Goal: Task Accomplishment & Management: Use online tool/utility

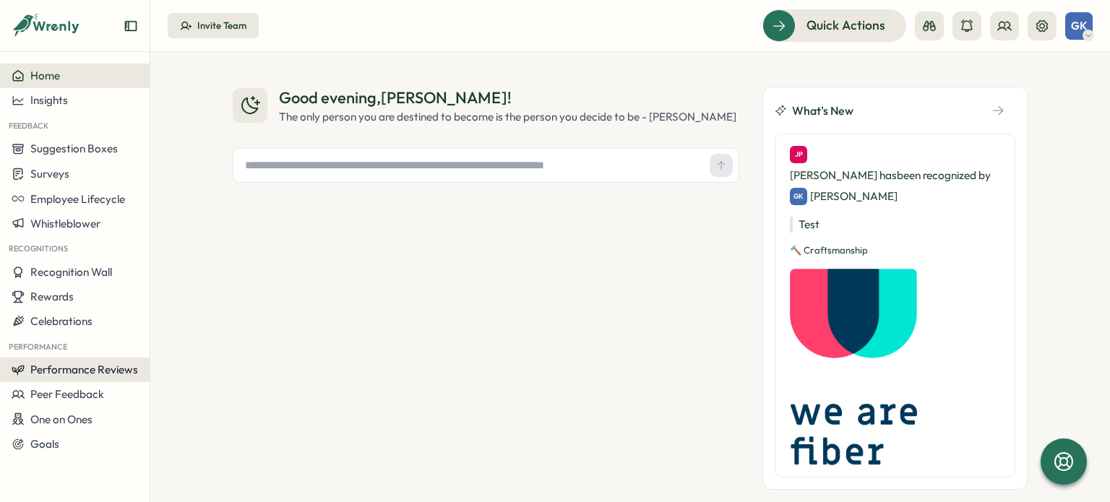
click at [53, 366] on span "Performance Reviews" at bounding box center [84, 370] width 108 height 14
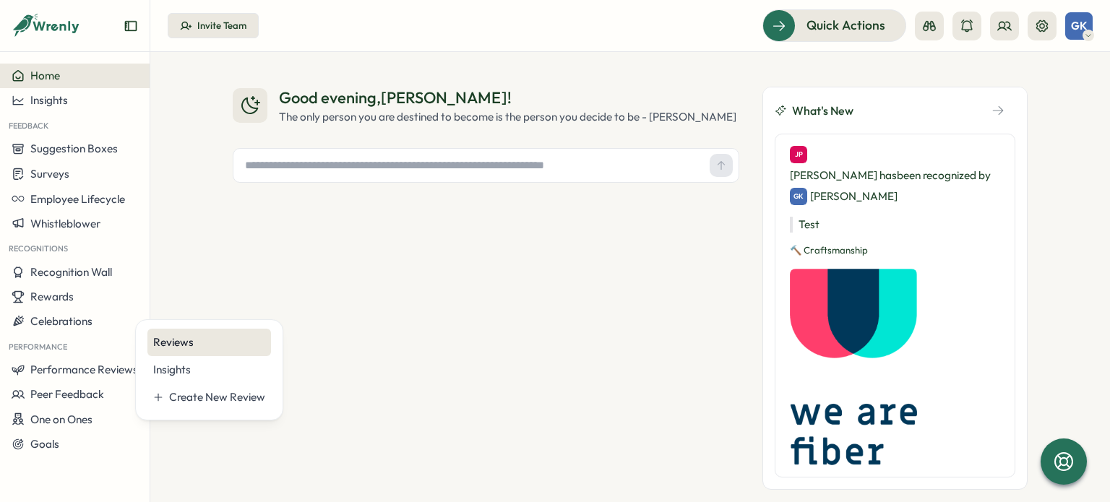
click at [200, 340] on div "Reviews" at bounding box center [209, 343] width 112 height 16
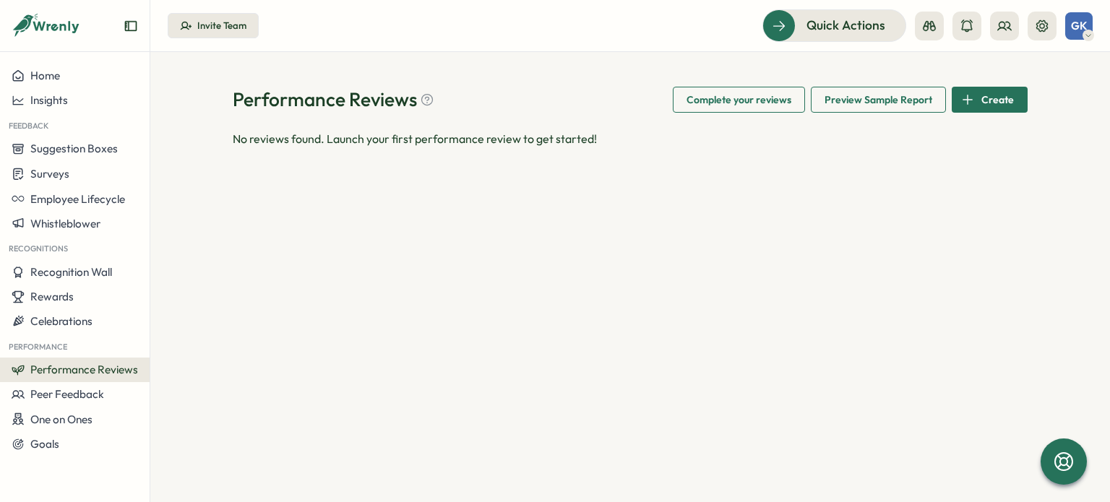
click at [121, 369] on span "Performance Reviews" at bounding box center [84, 370] width 108 height 14
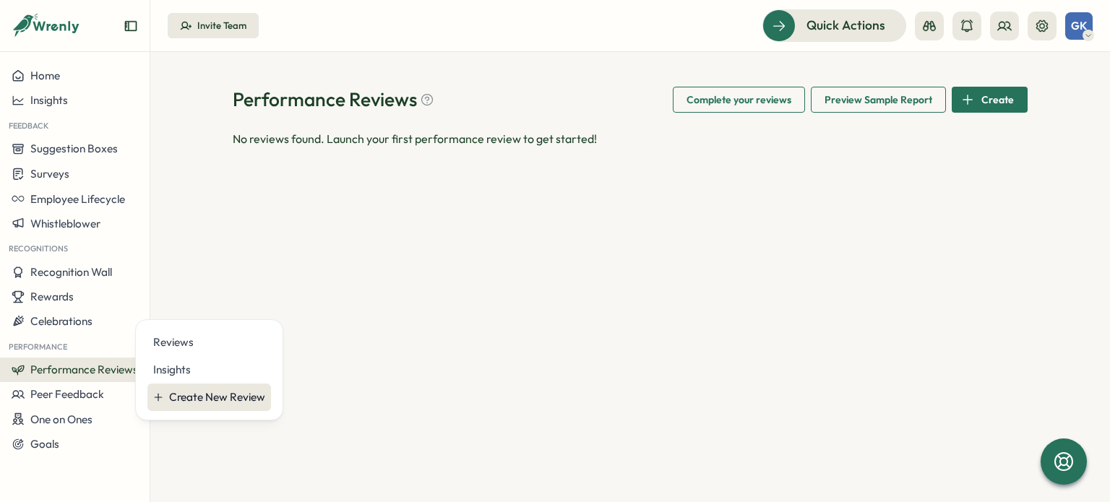
click at [228, 398] on div "Create New Review" at bounding box center [217, 398] width 96 height 16
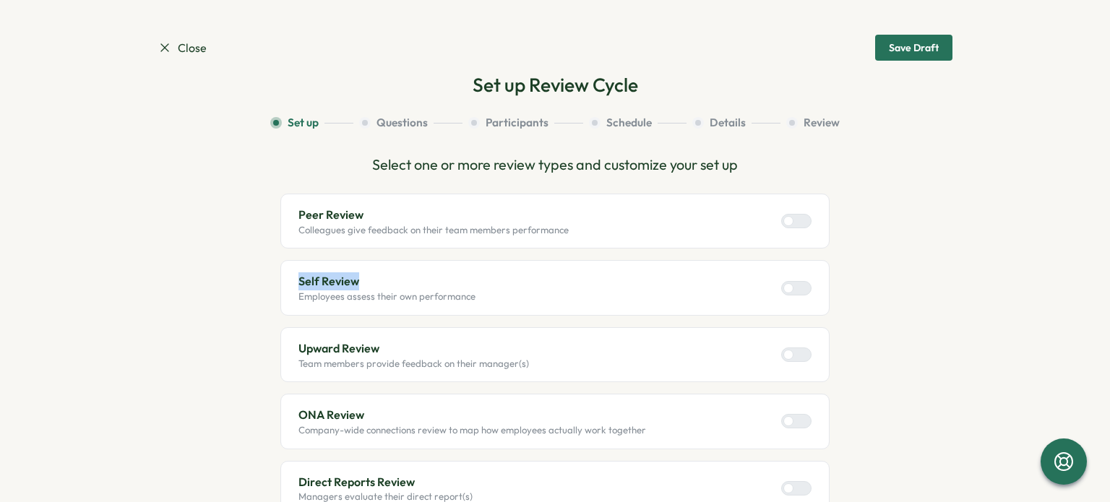
drag, startPoint x: 291, startPoint y: 280, endPoint x: 365, endPoint y: 277, distance: 74.5
click at [365, 277] on div "Self Review Employees assess their own performance" at bounding box center [554, 287] width 549 height 55
click at [119, 257] on section "Close Save Draft Set up Review Cycle Set up Questions Participants Schedule Det…" at bounding box center [555, 251] width 1110 height 502
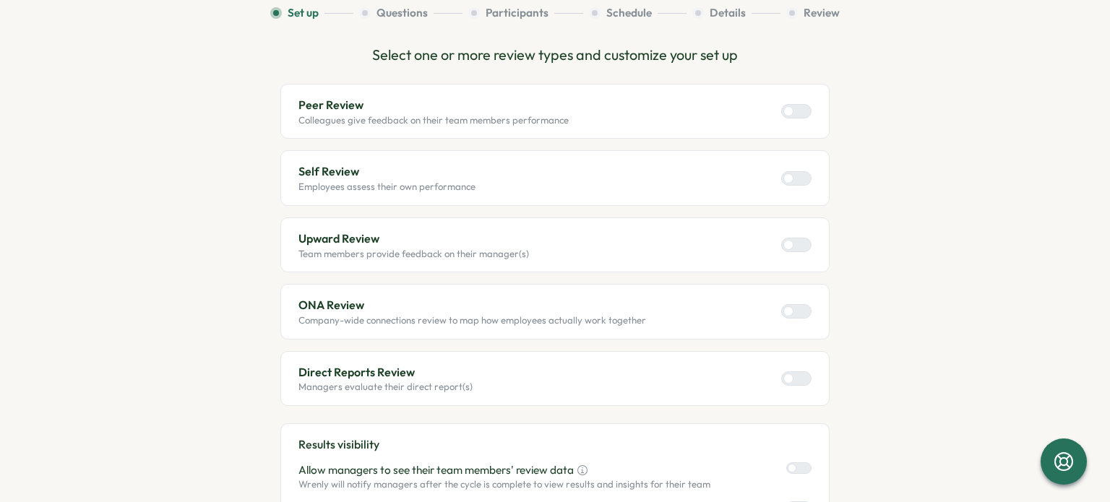
scroll to position [145, 0]
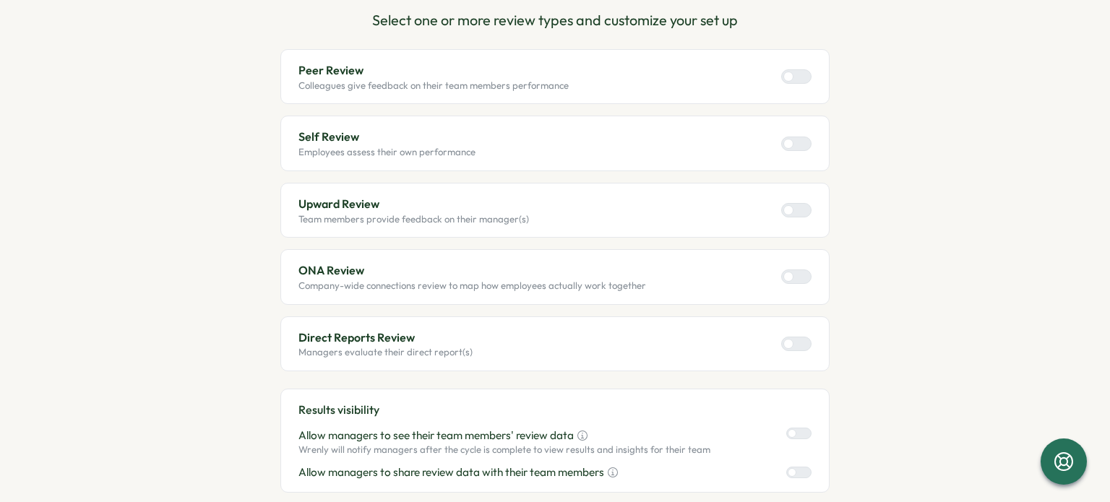
click at [786, 339] on div at bounding box center [789, 344] width 10 height 10
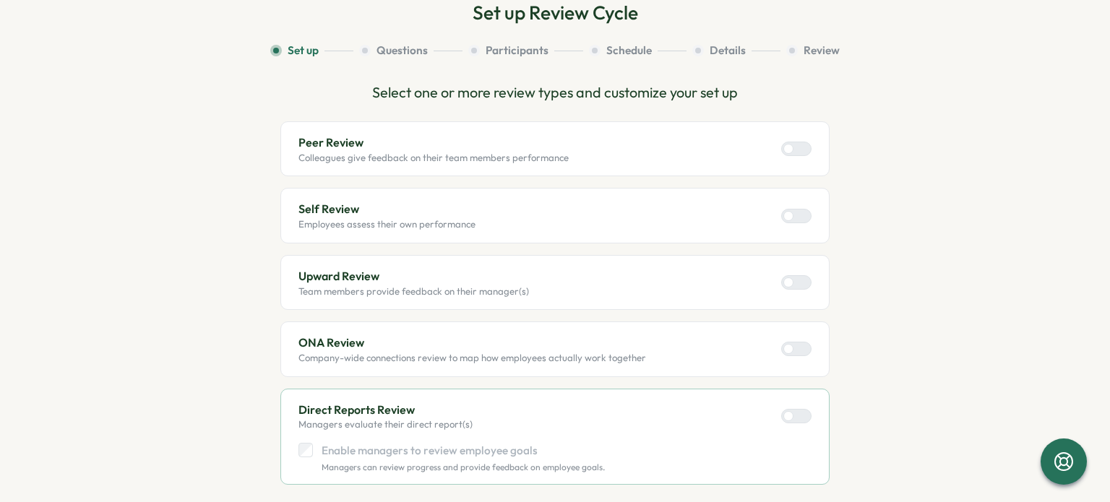
scroll to position [0, 0]
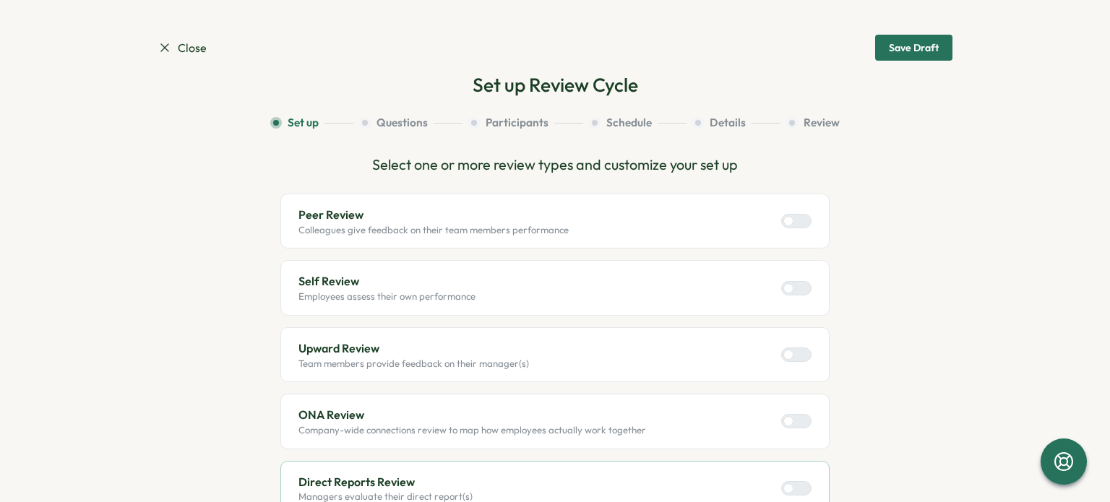
click at [158, 40] on span "Close" at bounding box center [182, 48] width 49 height 18
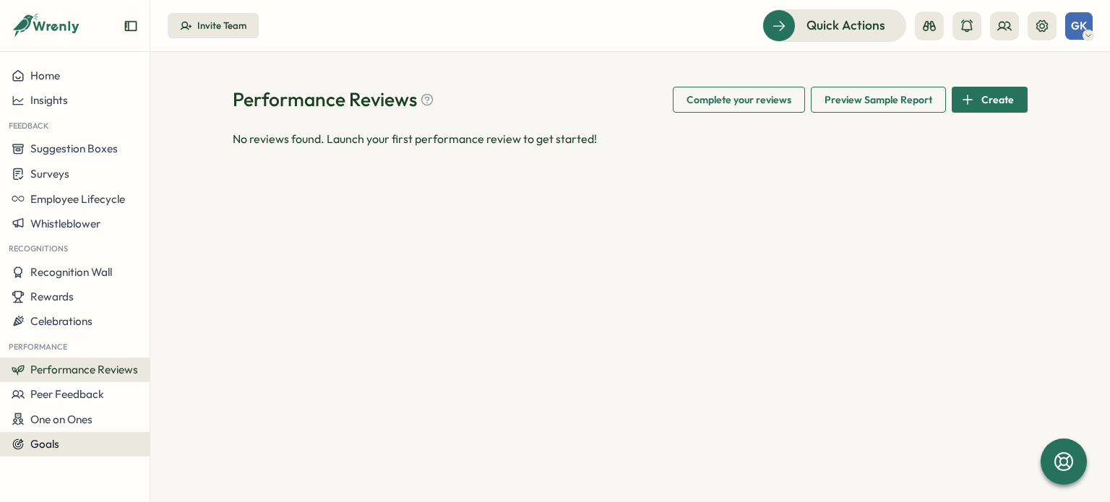
click at [69, 439] on div "Goals" at bounding box center [75, 444] width 127 height 13
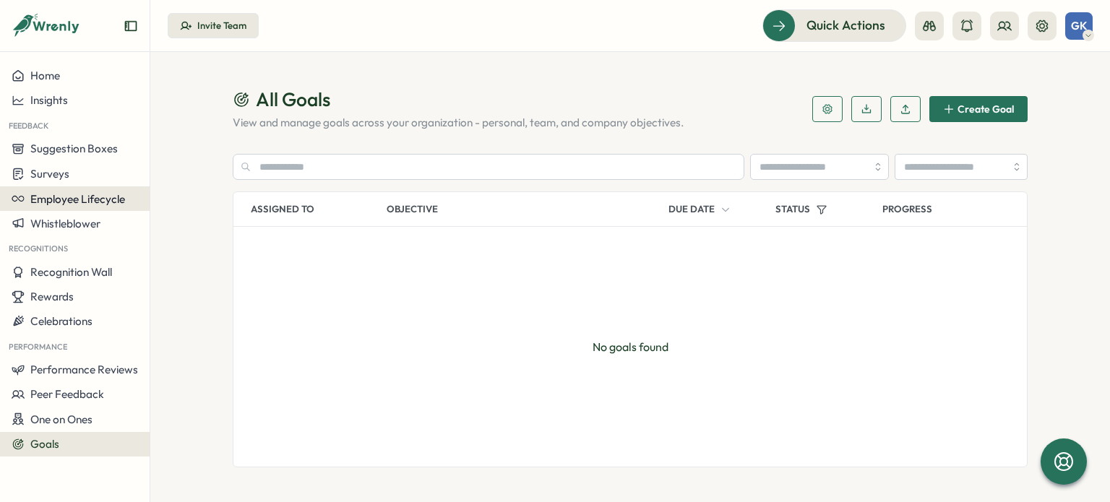
click at [34, 205] on span "Employee Lifecycle" at bounding box center [77, 199] width 95 height 14
click at [163, 202] on icon at bounding box center [158, 199] width 10 height 10
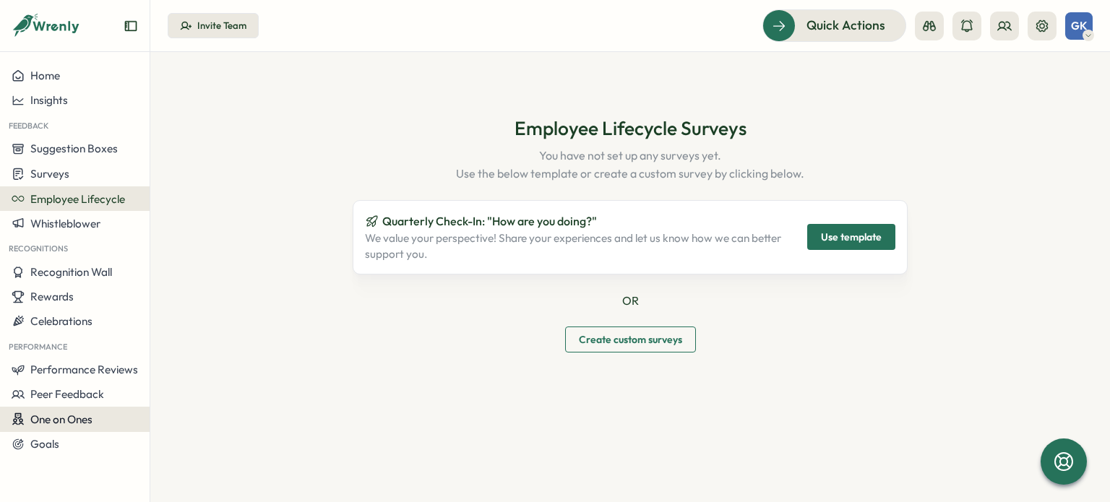
click at [52, 421] on span "One on Ones" at bounding box center [61, 420] width 62 height 14
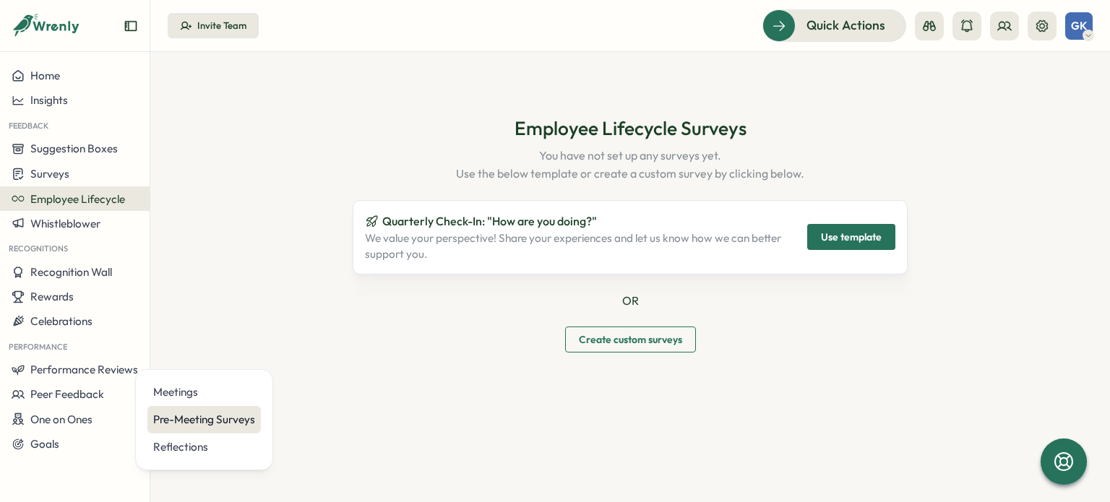
click at [209, 421] on div "Pre-Meeting Surveys" at bounding box center [204, 420] width 102 height 16
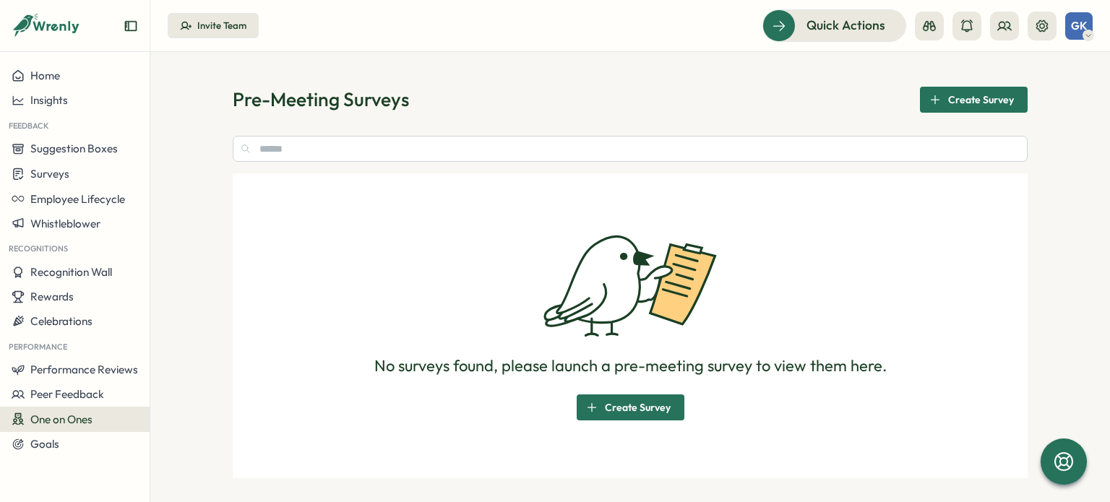
click at [87, 423] on span "One on Ones" at bounding box center [61, 420] width 62 height 14
click at [181, 393] on div "Meetings" at bounding box center [204, 393] width 102 height 16
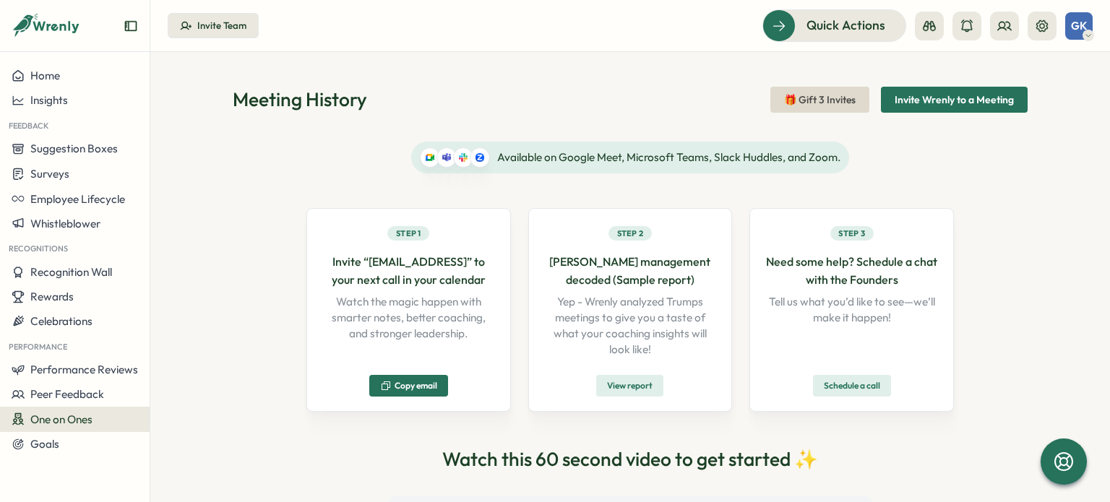
click at [98, 416] on div "One on Ones" at bounding box center [75, 420] width 127 height 14
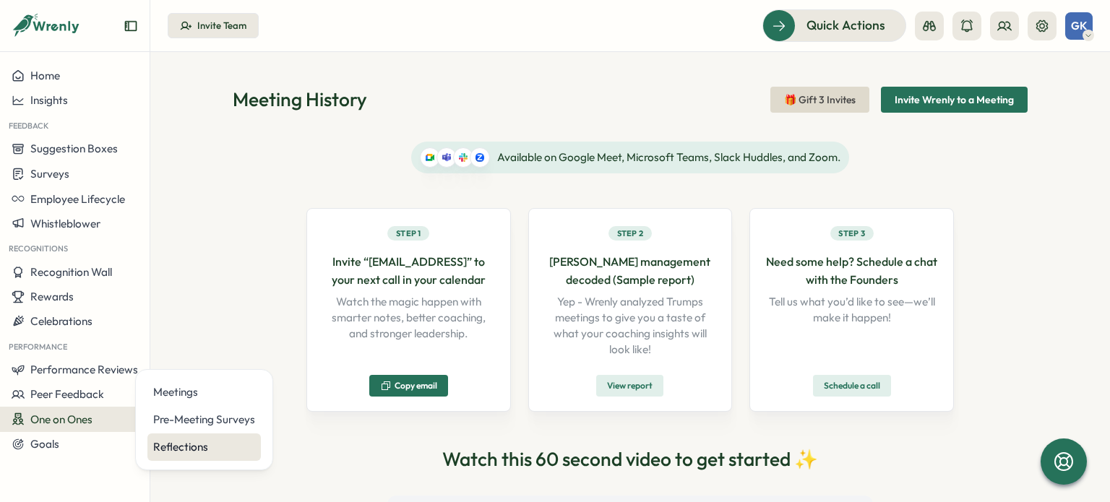
click at [223, 441] on div "Reflections" at bounding box center [204, 447] width 102 height 16
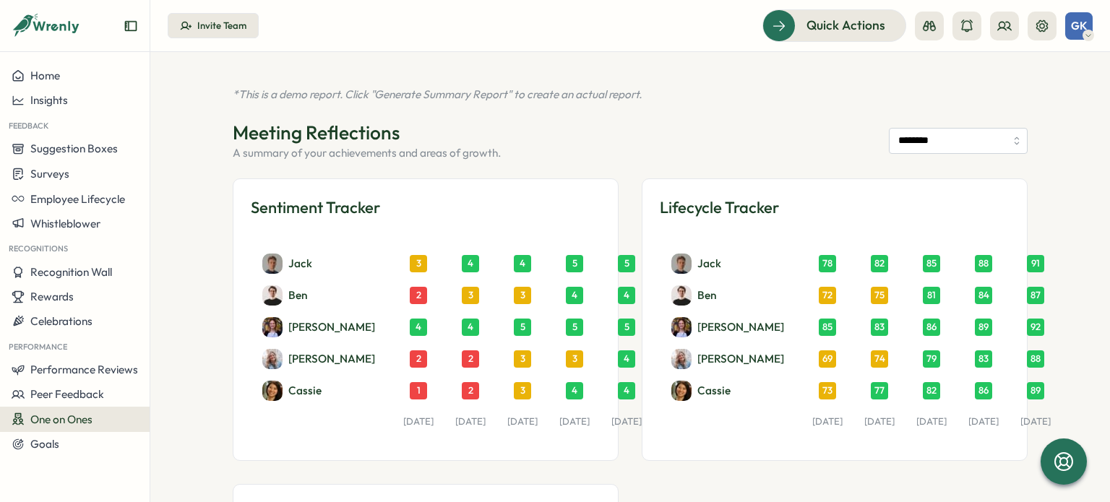
click at [98, 423] on div "One on Ones" at bounding box center [75, 420] width 127 height 14
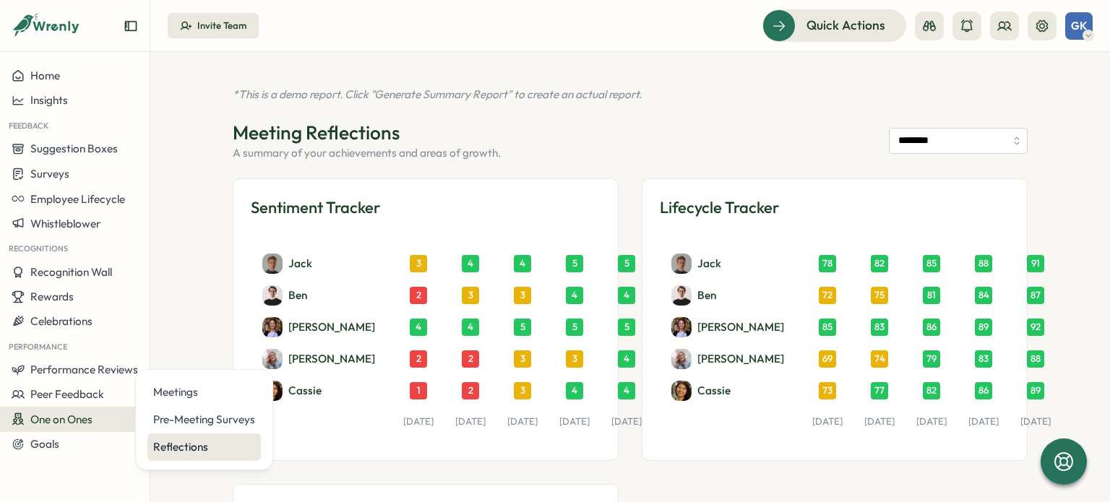
click at [181, 451] on div "Reflections" at bounding box center [204, 447] width 102 height 16
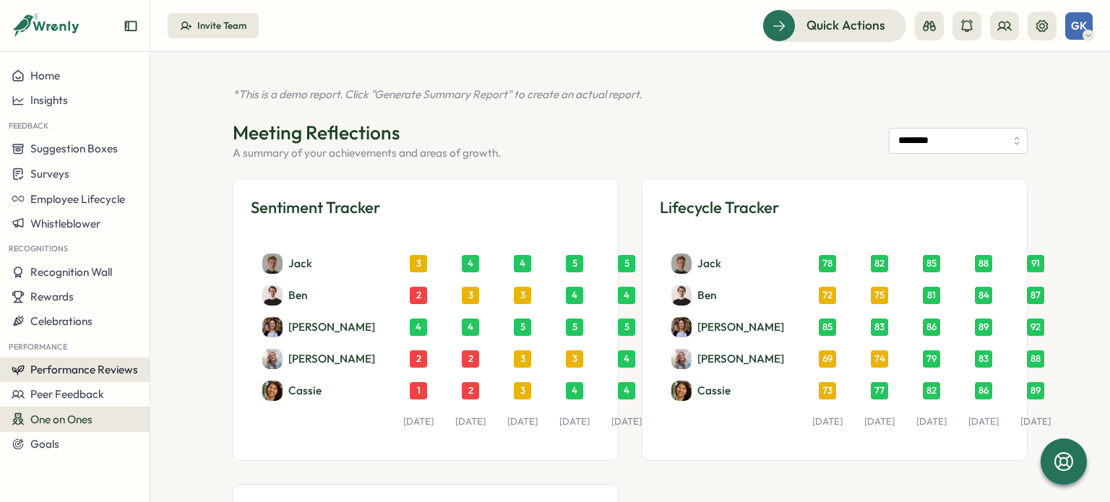
click at [61, 372] on span "Performance Reviews" at bounding box center [84, 370] width 108 height 14
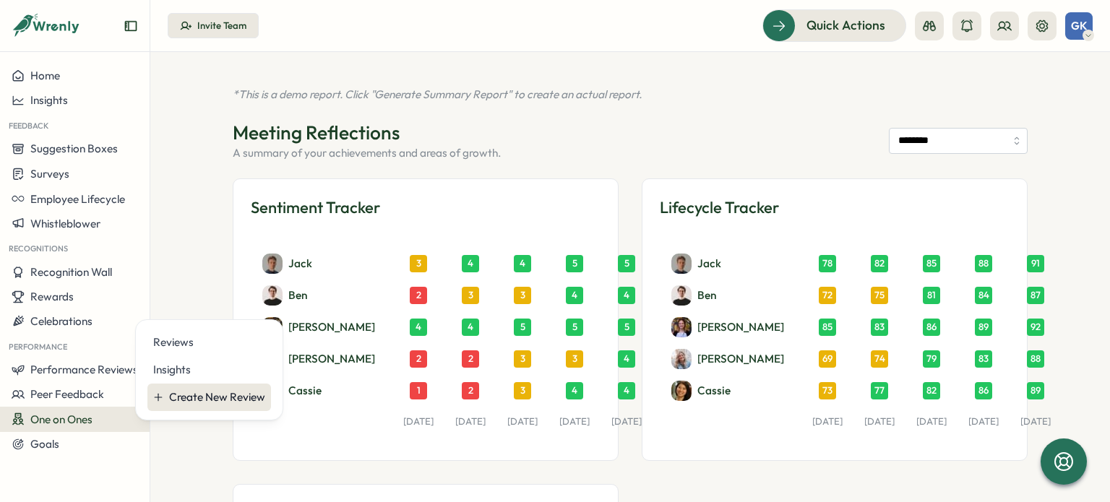
click at [217, 401] on div "Create New Review" at bounding box center [217, 398] width 96 height 16
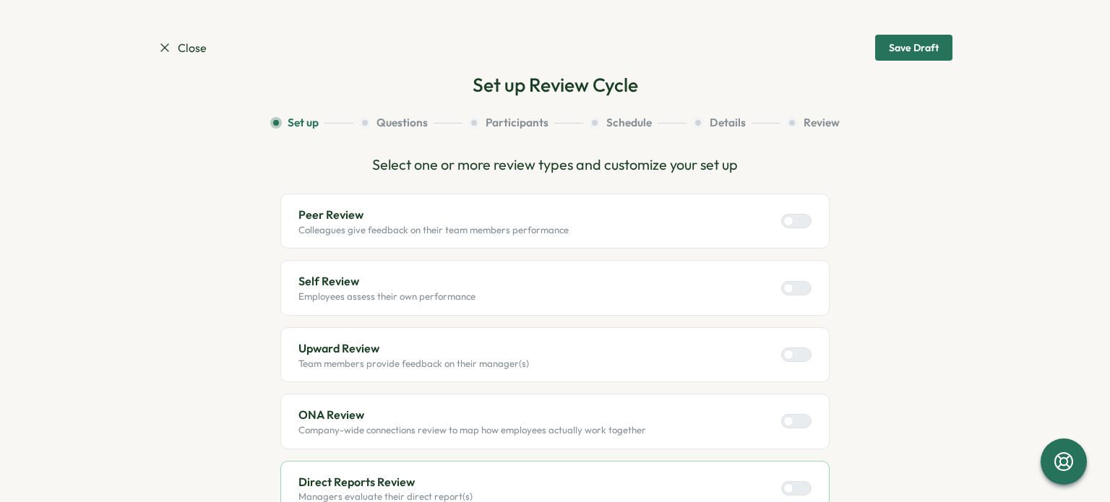
click at [163, 49] on icon at bounding box center [165, 47] width 14 height 14
